Goal: Find specific page/section: Find specific page/section

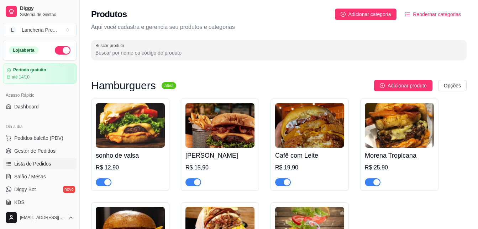
click at [54, 166] on link "Lista de Pedidos" at bounding box center [40, 163] width 74 height 11
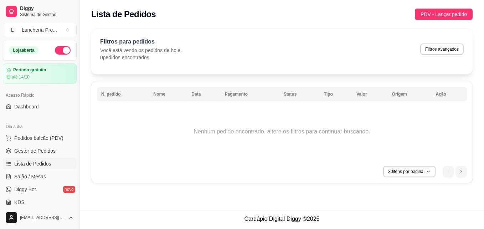
click at [52, 162] on link "Lista de Pedidos" at bounding box center [40, 163] width 74 height 11
click at [17, 77] on article "até 14/10" at bounding box center [20, 77] width 18 height 6
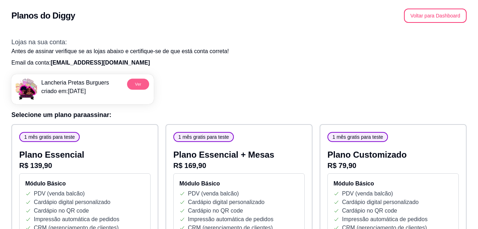
click at [131, 79] on button "Ver" at bounding box center [138, 83] width 22 height 11
